Goal: Transaction & Acquisition: Purchase product/service

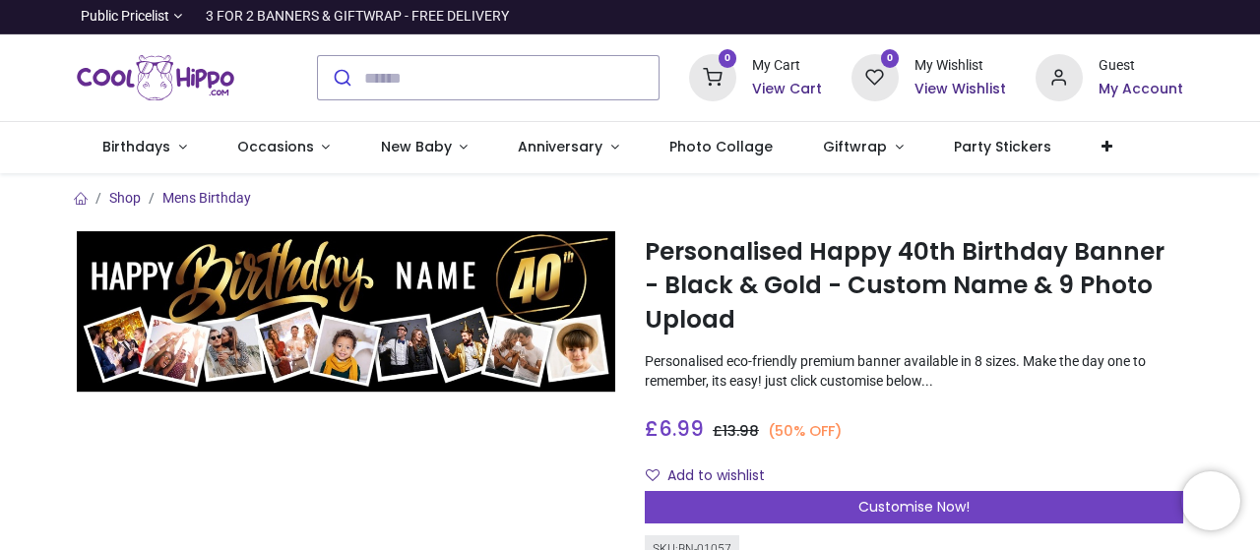
click at [388, 447] on div at bounding box center [346, 507] width 568 height 552
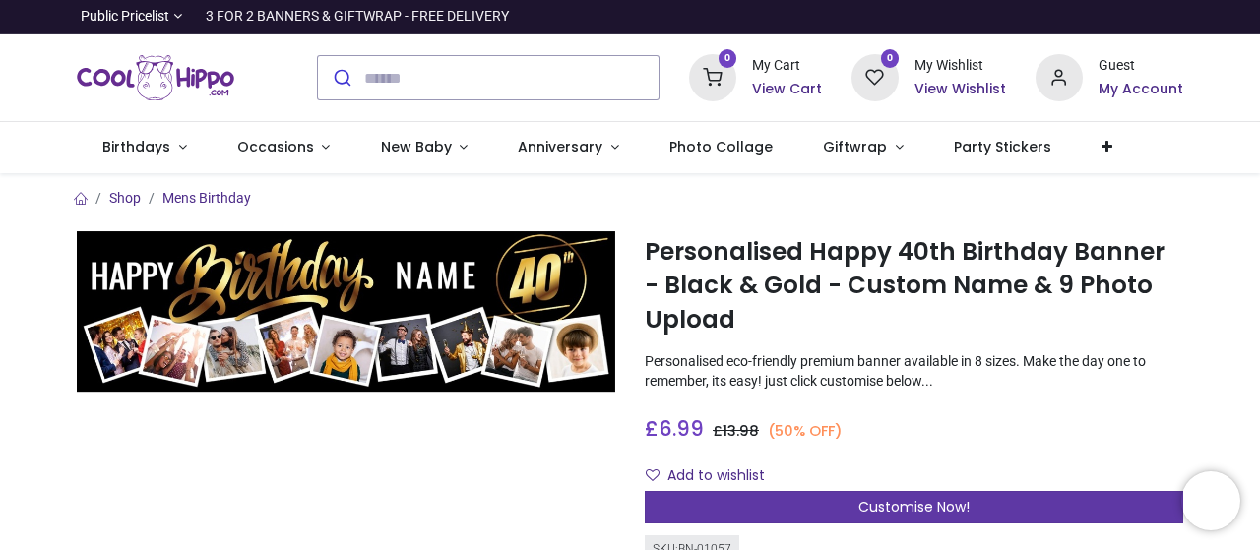
click at [983, 504] on div "Customise Now!" at bounding box center [914, 507] width 538 height 33
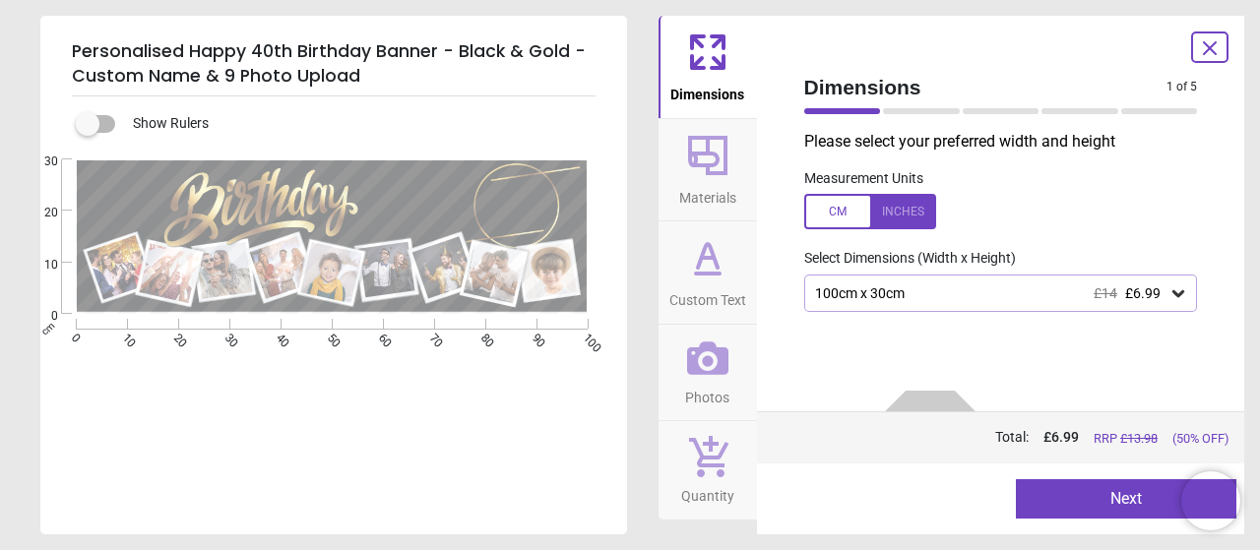
click at [1172, 296] on icon at bounding box center [1178, 293] width 12 height 7
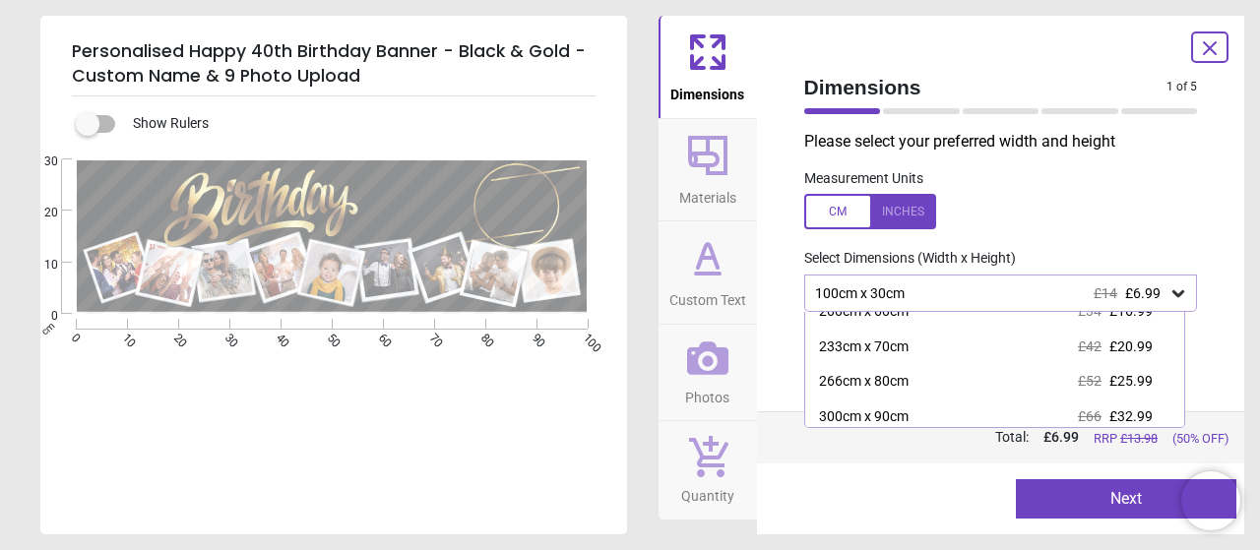
scroll to position [127, 0]
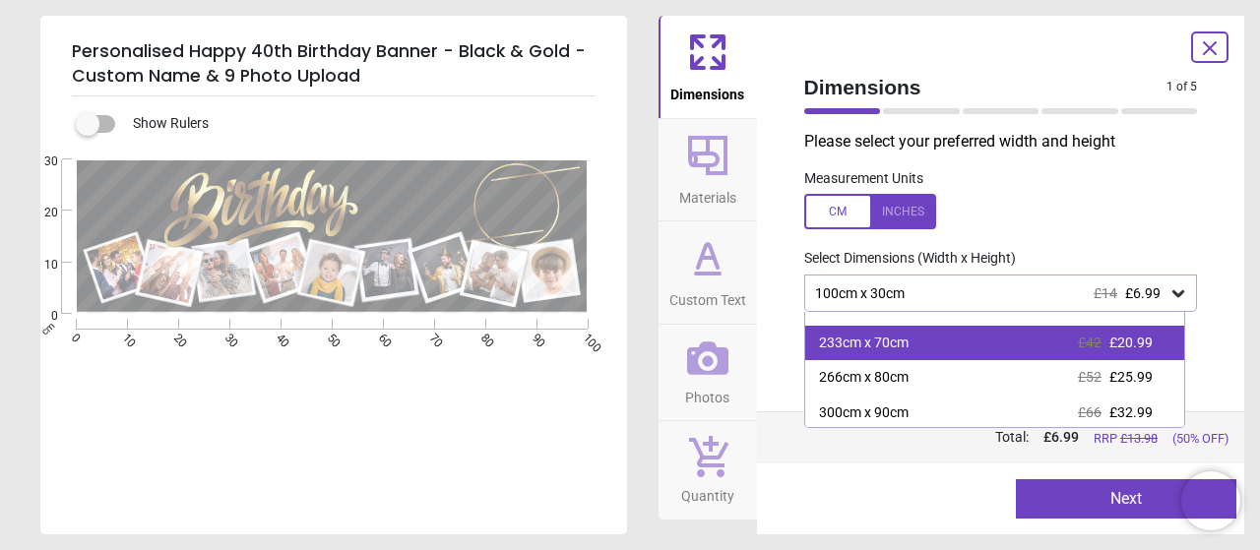
click at [1123, 354] on div "233cm x 70cm £42 £20.99" at bounding box center [995, 343] width 380 height 35
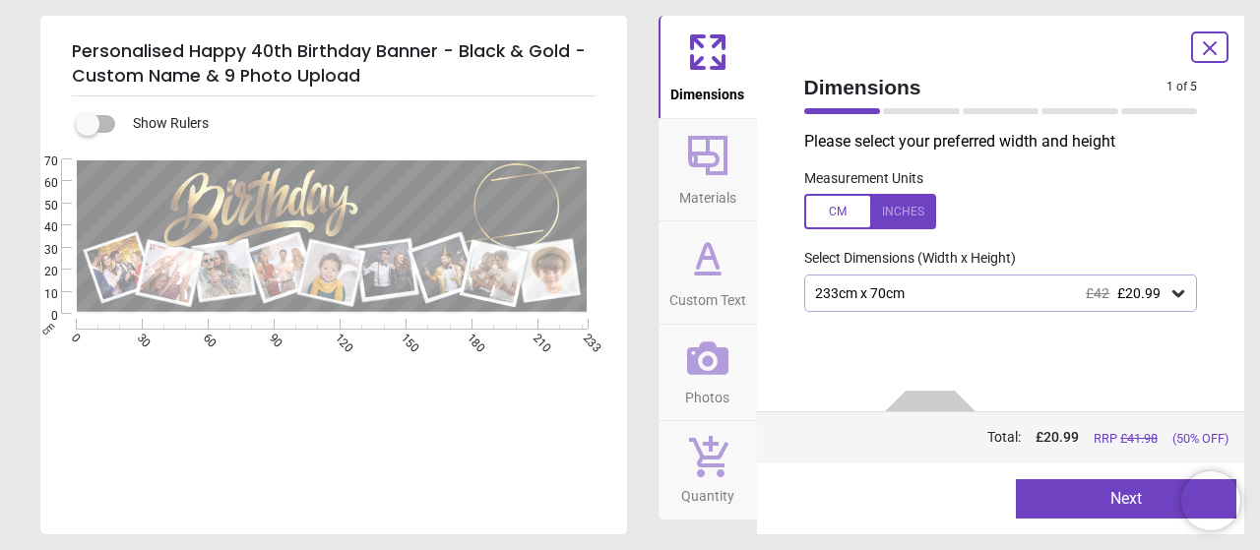
click at [726, 164] on icon at bounding box center [707, 155] width 47 height 47
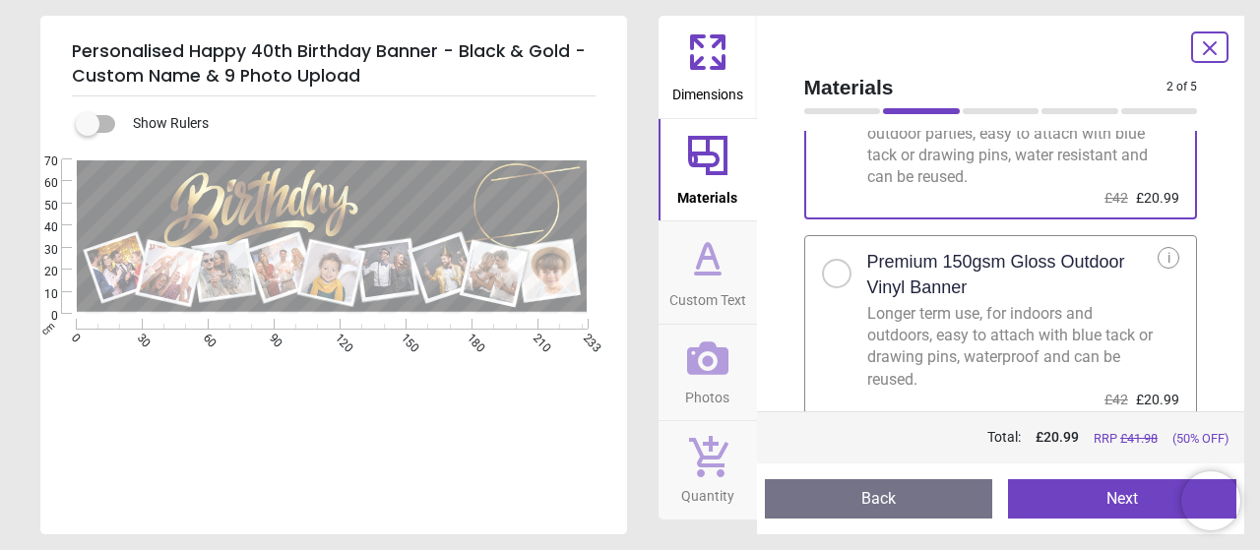
scroll to position [144, 0]
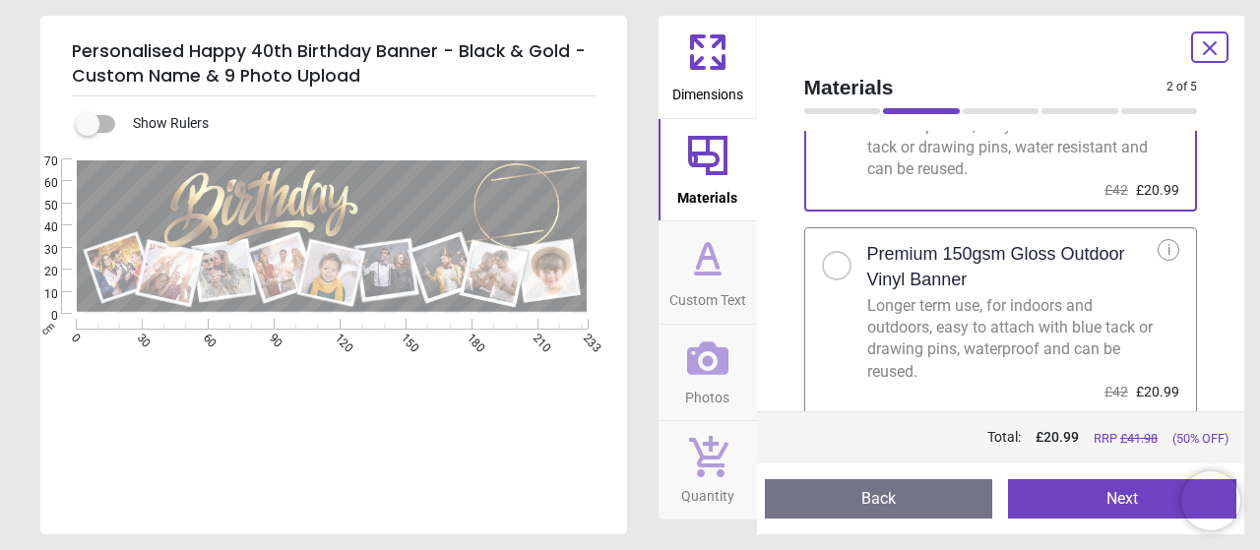
click at [667, 251] on button "Custom Text" at bounding box center [707, 272] width 98 height 102
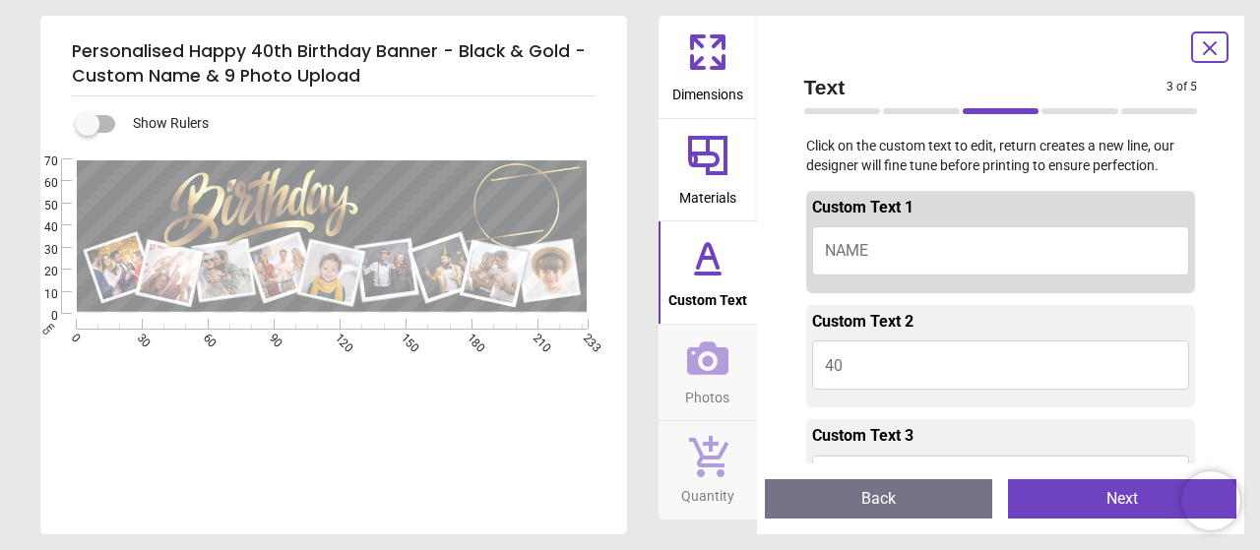
click at [866, 243] on span "NAME" at bounding box center [846, 250] width 43 height 19
type textarea "********"
click at [964, 370] on button "40" at bounding box center [1001, 365] width 378 height 49
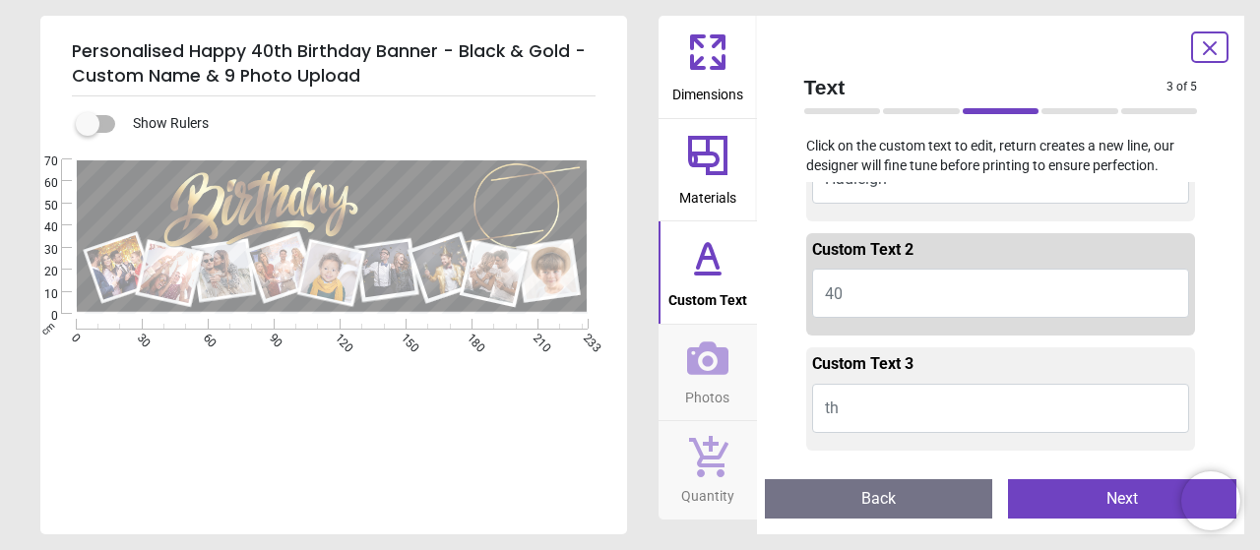
scroll to position [129, 0]
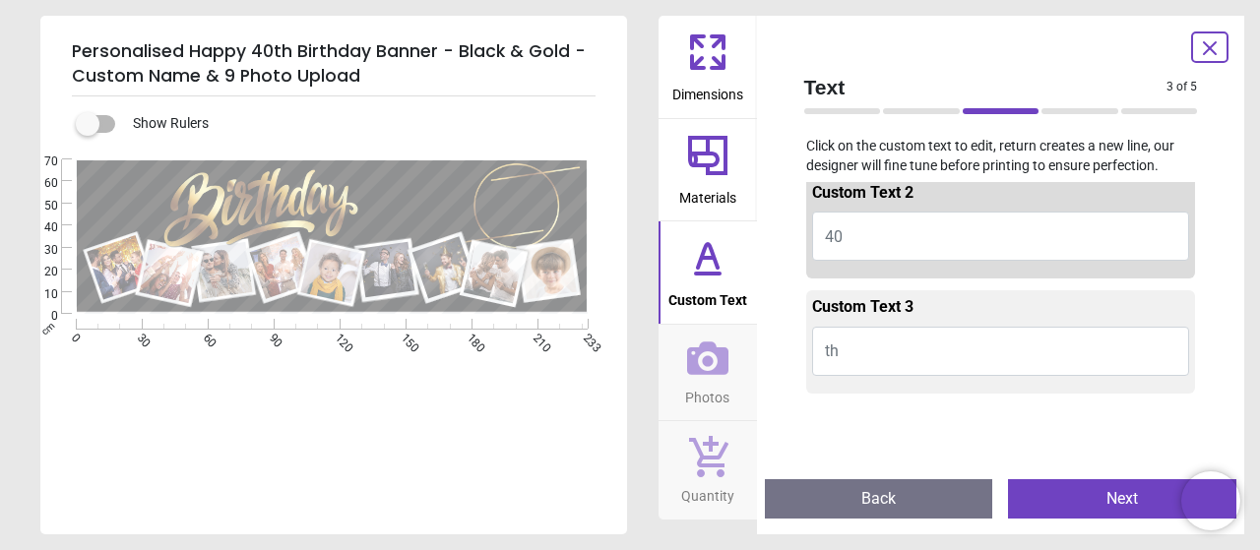
click at [944, 351] on button "th" at bounding box center [1001, 351] width 378 height 49
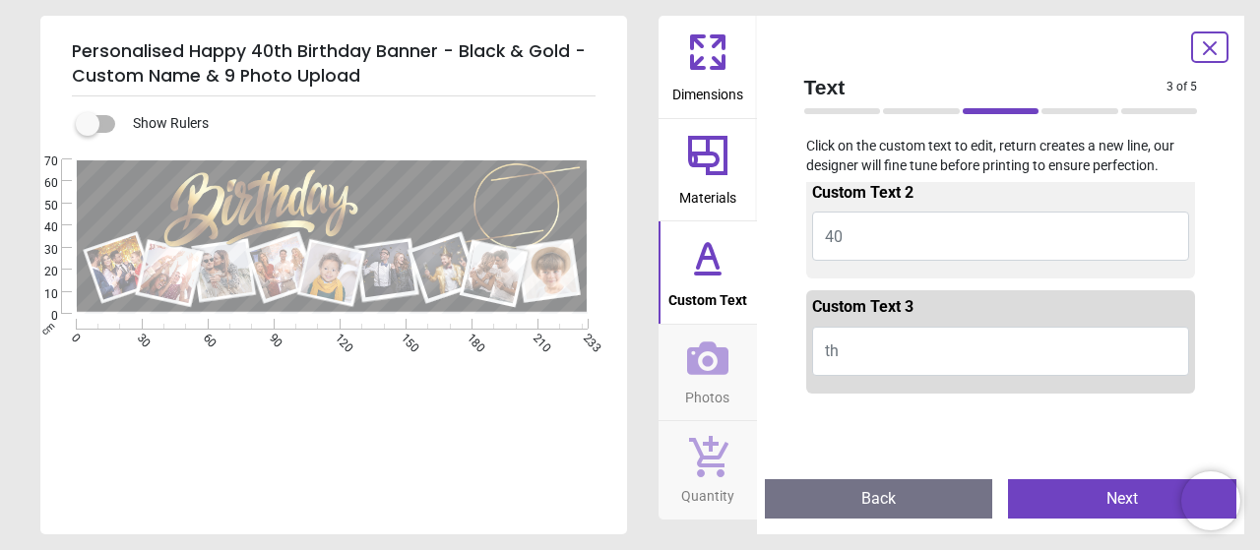
click at [874, 348] on button "th" at bounding box center [1001, 351] width 378 height 49
type textarea "**"
click at [718, 367] on icon at bounding box center [707, 357] width 41 height 33
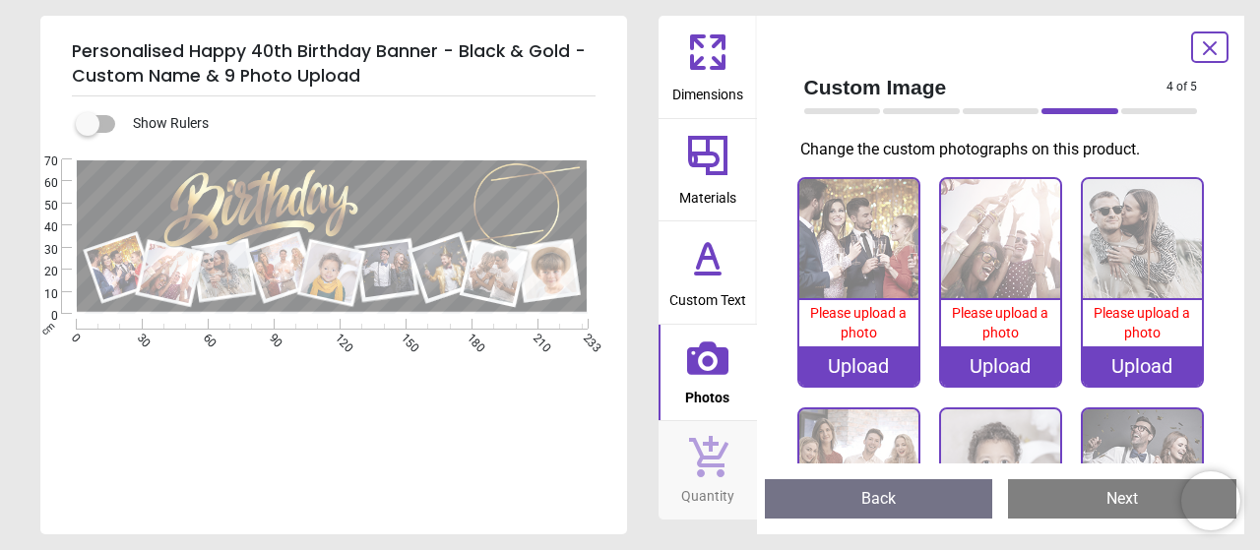
click at [153, 204] on div ".cls-1 { filter: url(#drop-shadow-2); } .cls-1, .cls-2, .cls-3, .cls-4, .cls-5,…" at bounding box center [331, 236] width 583 height 155
